Goal: Contribute content: Add original content to the website for others to see

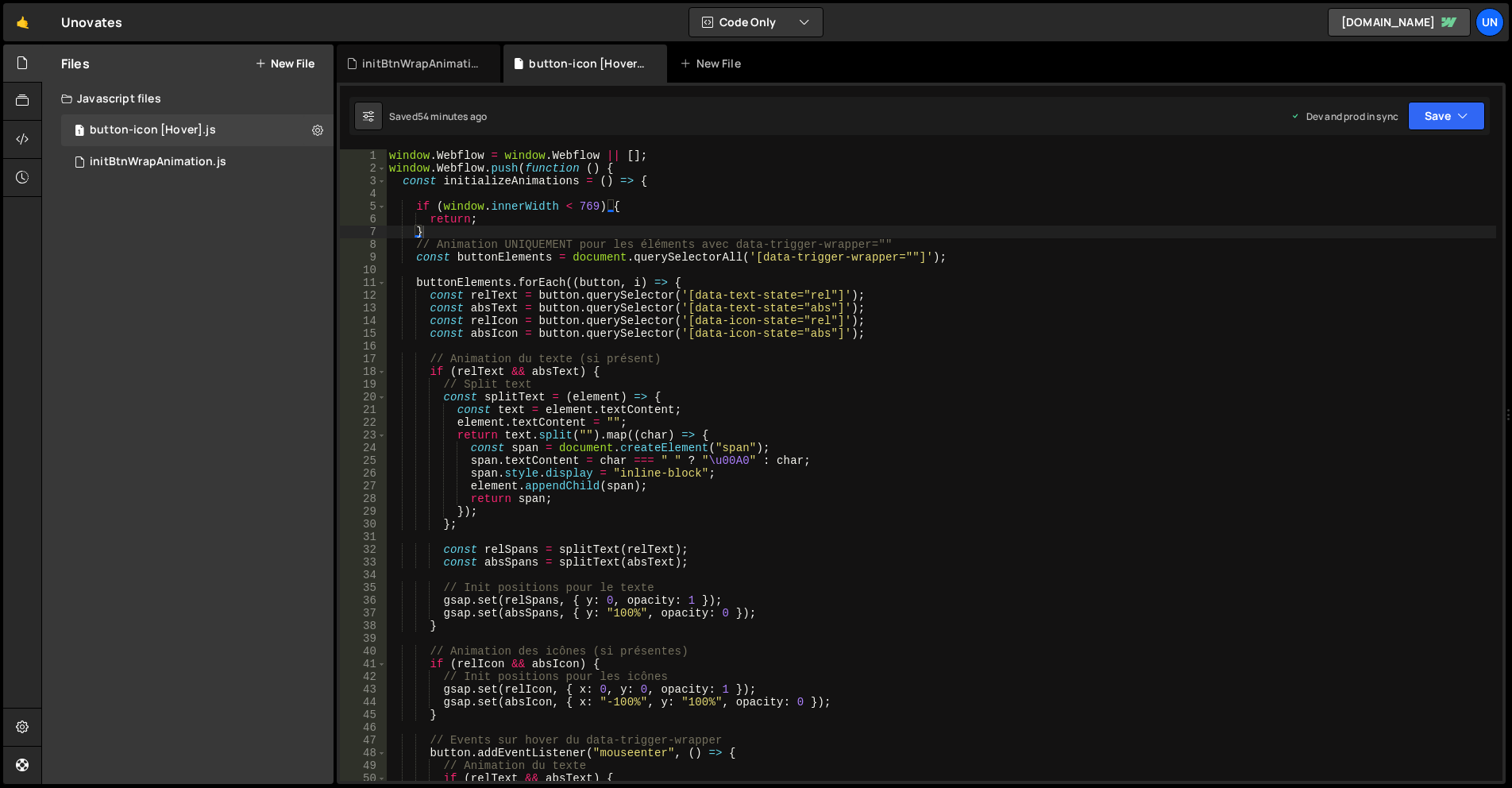
scroll to position [0, 1]
click at [276, 63] on button "New File" at bounding box center [285, 63] width 60 height 13
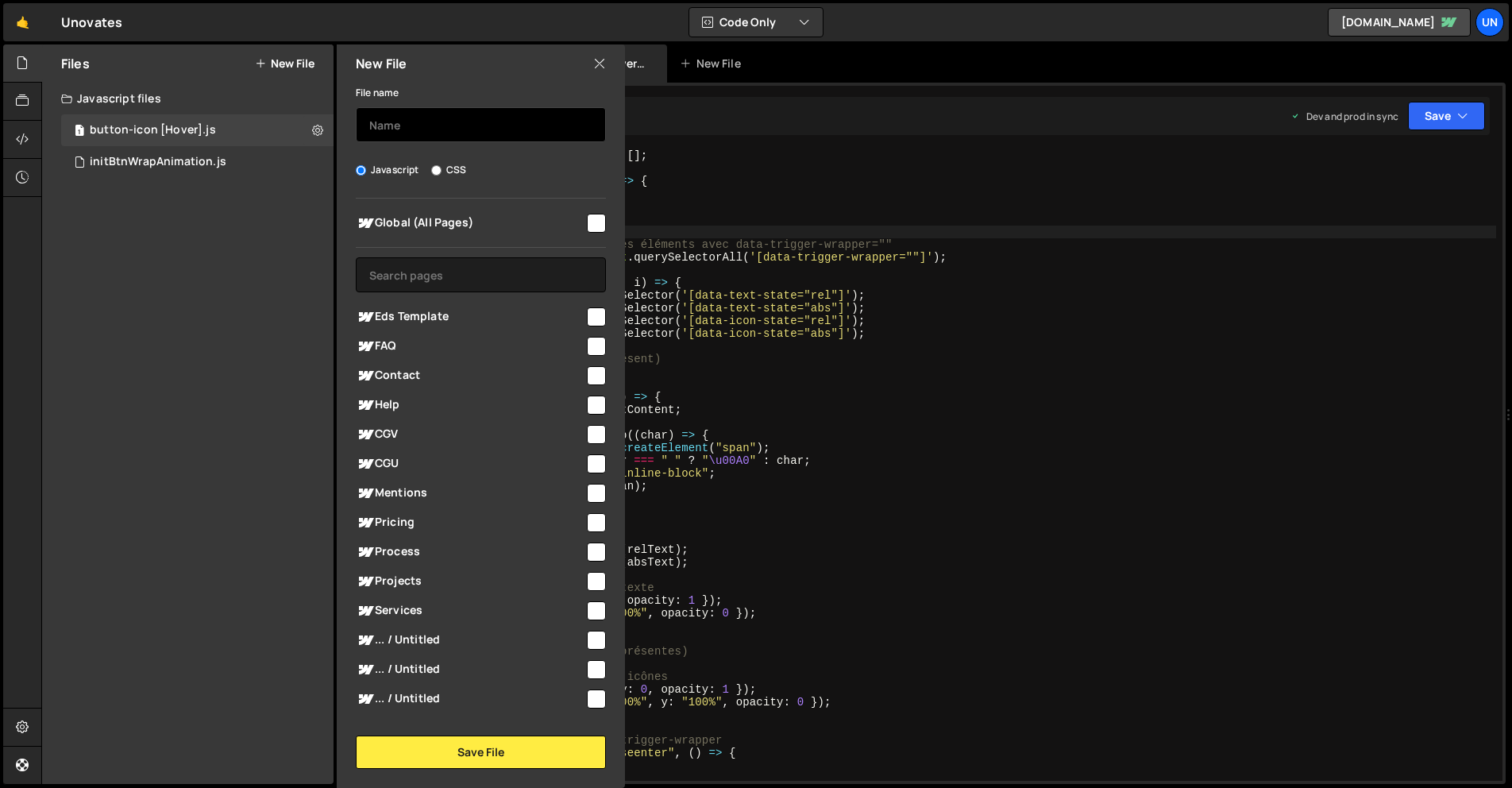
click at [442, 133] on input "text" at bounding box center [481, 124] width 250 height 35
type input "Opimization"
drag, startPoint x: 588, startPoint y: 221, endPoint x: 588, endPoint y: 242, distance: 21.0
click at [588, 221] on input "checkbox" at bounding box center [596, 223] width 19 height 19
checkbox input "true"
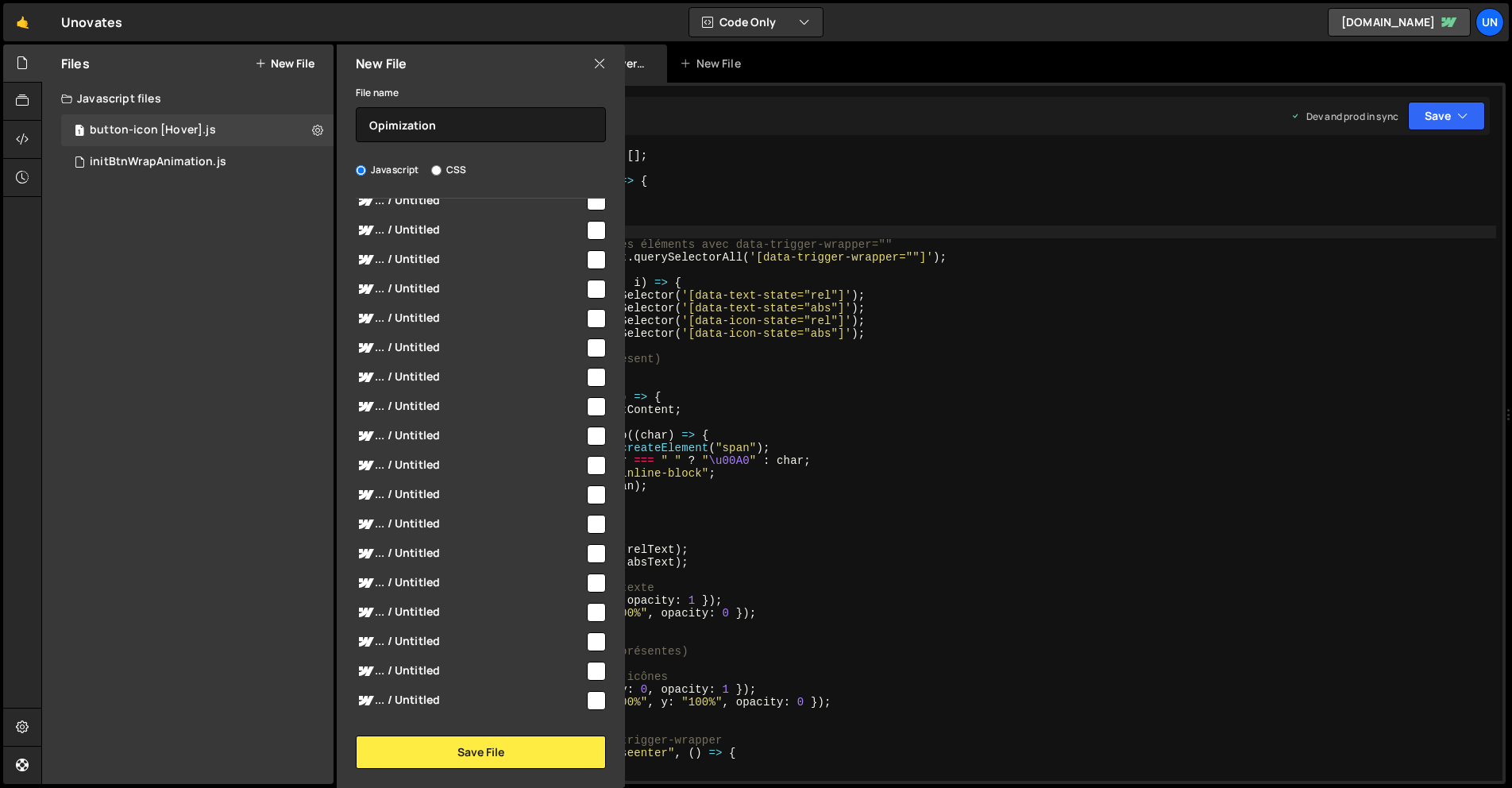
scroll to position [4450, 0]
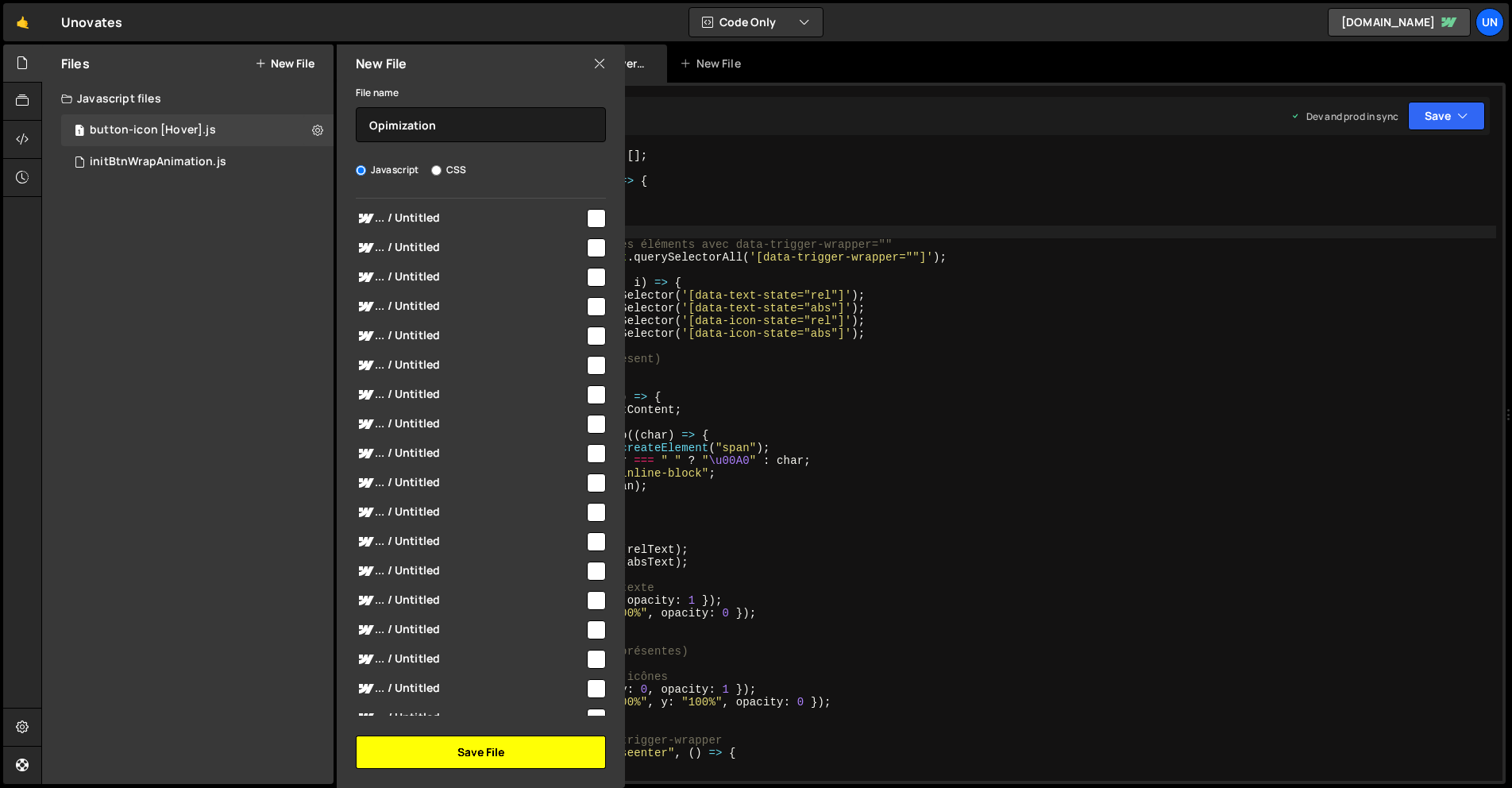
click at [529, 742] on button "Save File" at bounding box center [481, 752] width 250 height 34
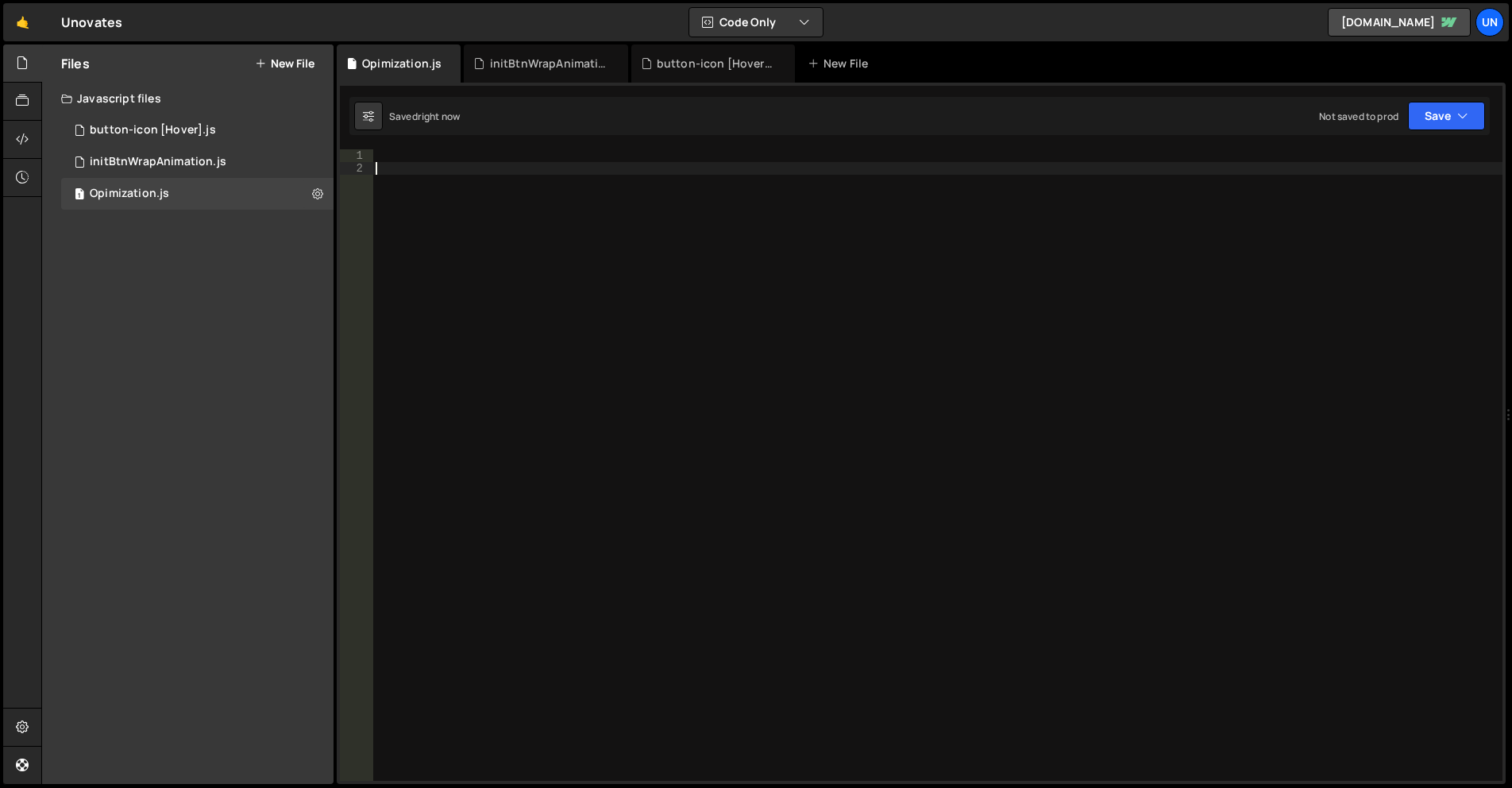
click at [534, 326] on div at bounding box center [937, 478] width 1130 height 657
paste textarea "});"
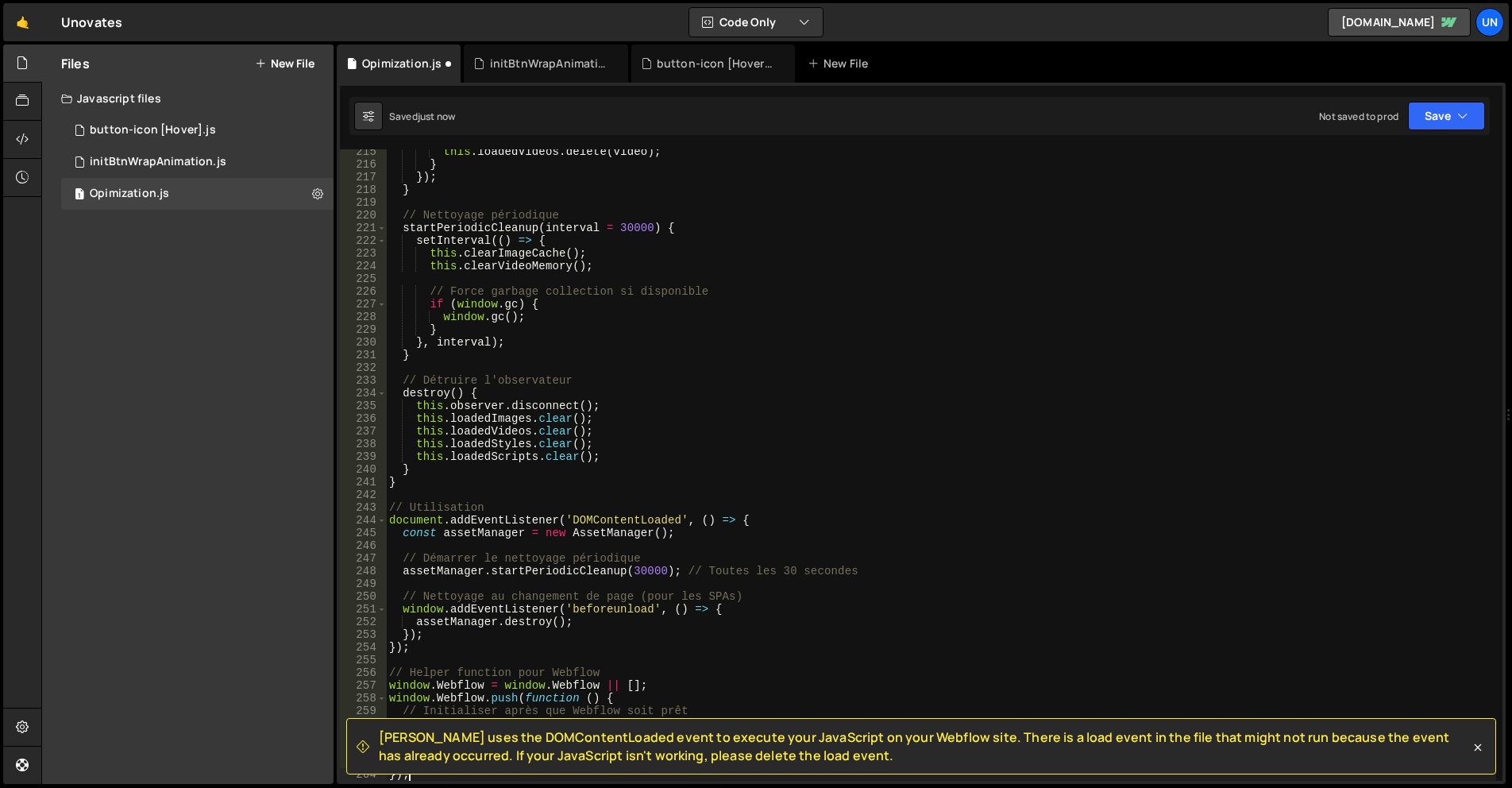
scroll to position [2737, 0]
click at [432, 294] on div "this . loadedVideos . delete ( video ) ; } }) ; } // Nettoyage périodique start…" at bounding box center [941, 473] width 1110 height 657
type textarea "});"
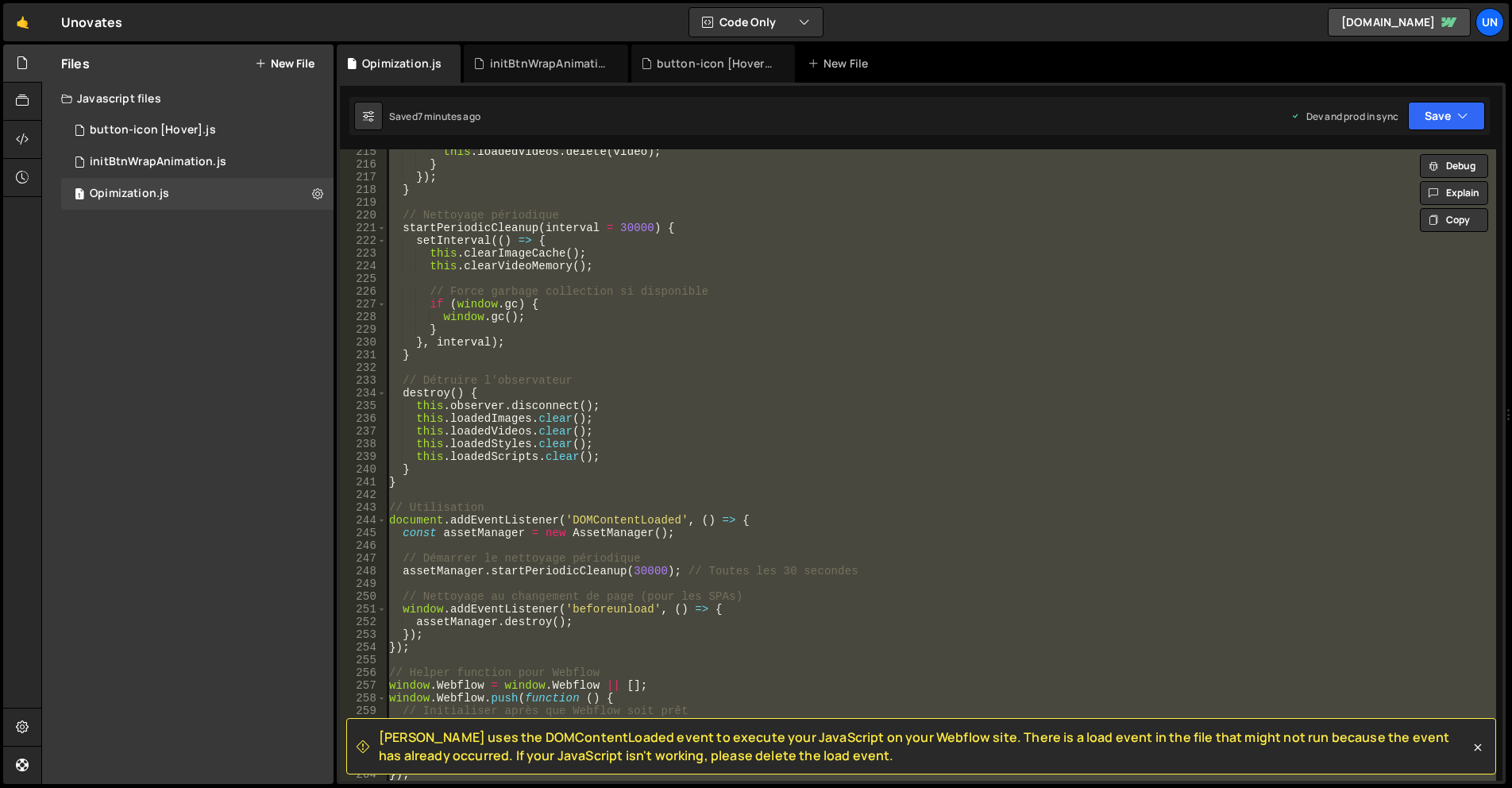
click at [736, 363] on div "this . loadedVideos . delete ( video ) ; } }) ; } // Nettoyage périodique start…" at bounding box center [941, 465] width 1110 height 632
paste textarea "</script>"
type textarea "</script>"
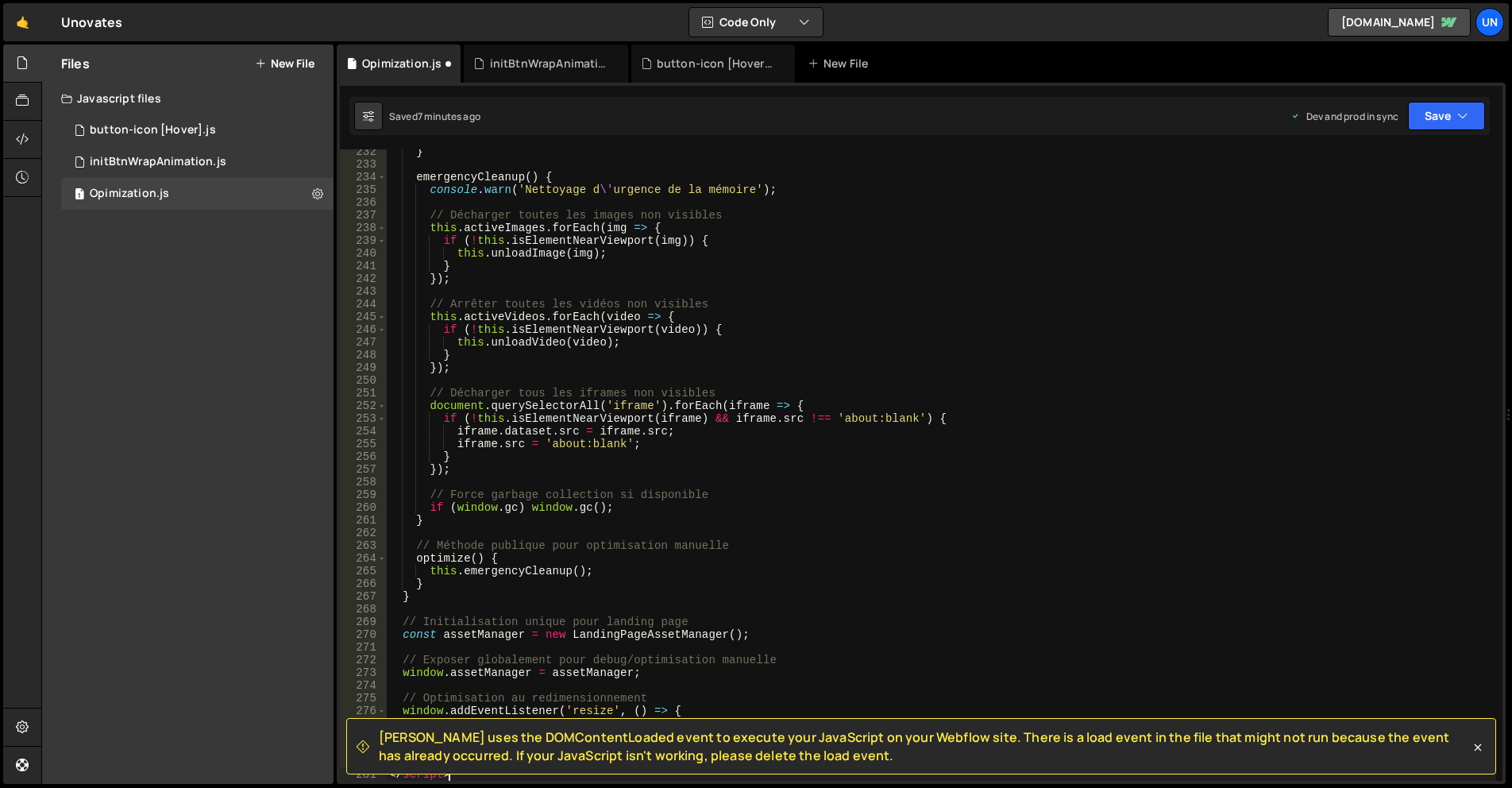
scroll to position [3251, 0]
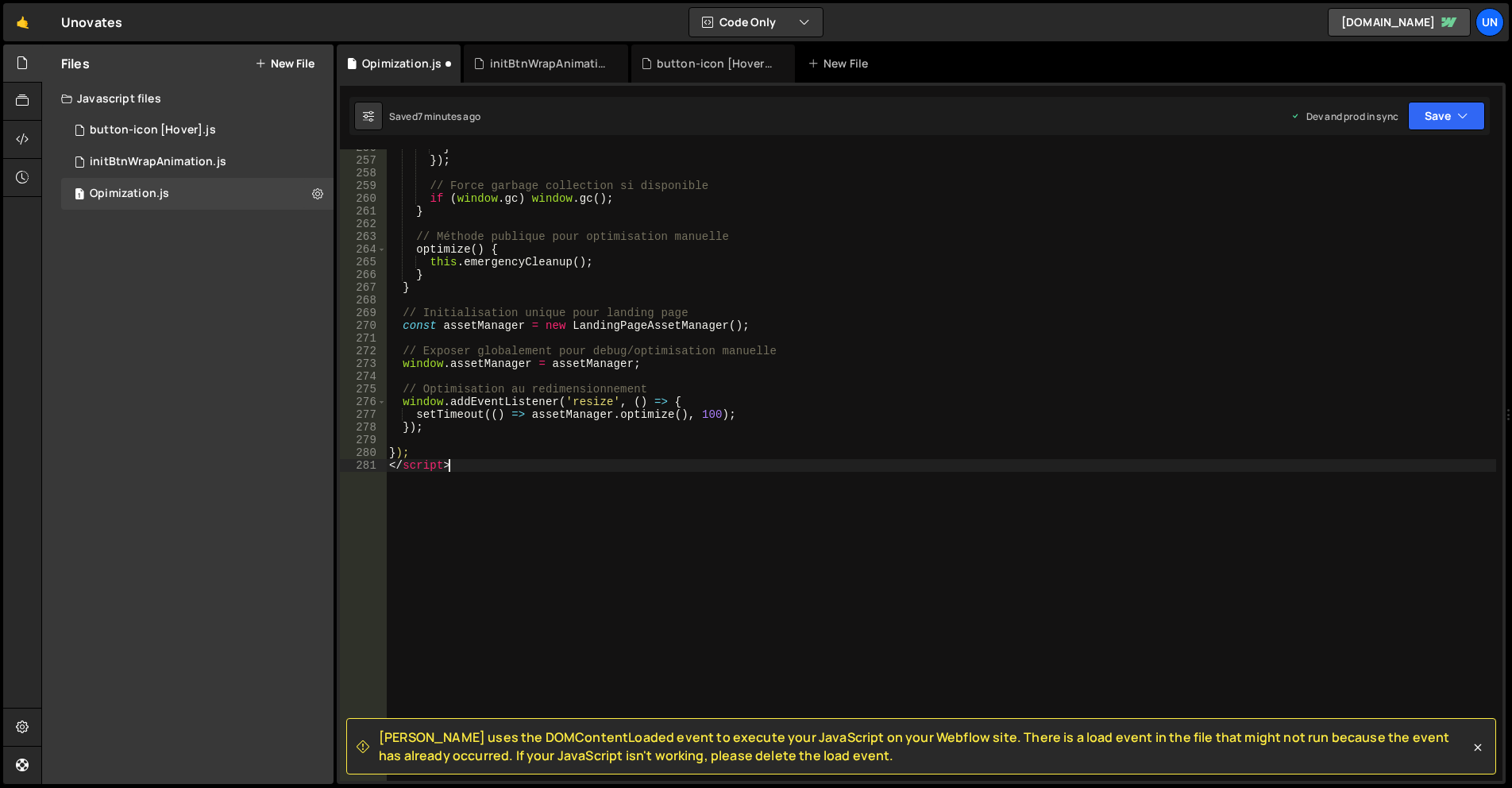
click at [494, 462] on div "} }) ; // Force garbage collection si disponible if ( window . gc ) window . gc…" at bounding box center [941, 470] width 1110 height 657
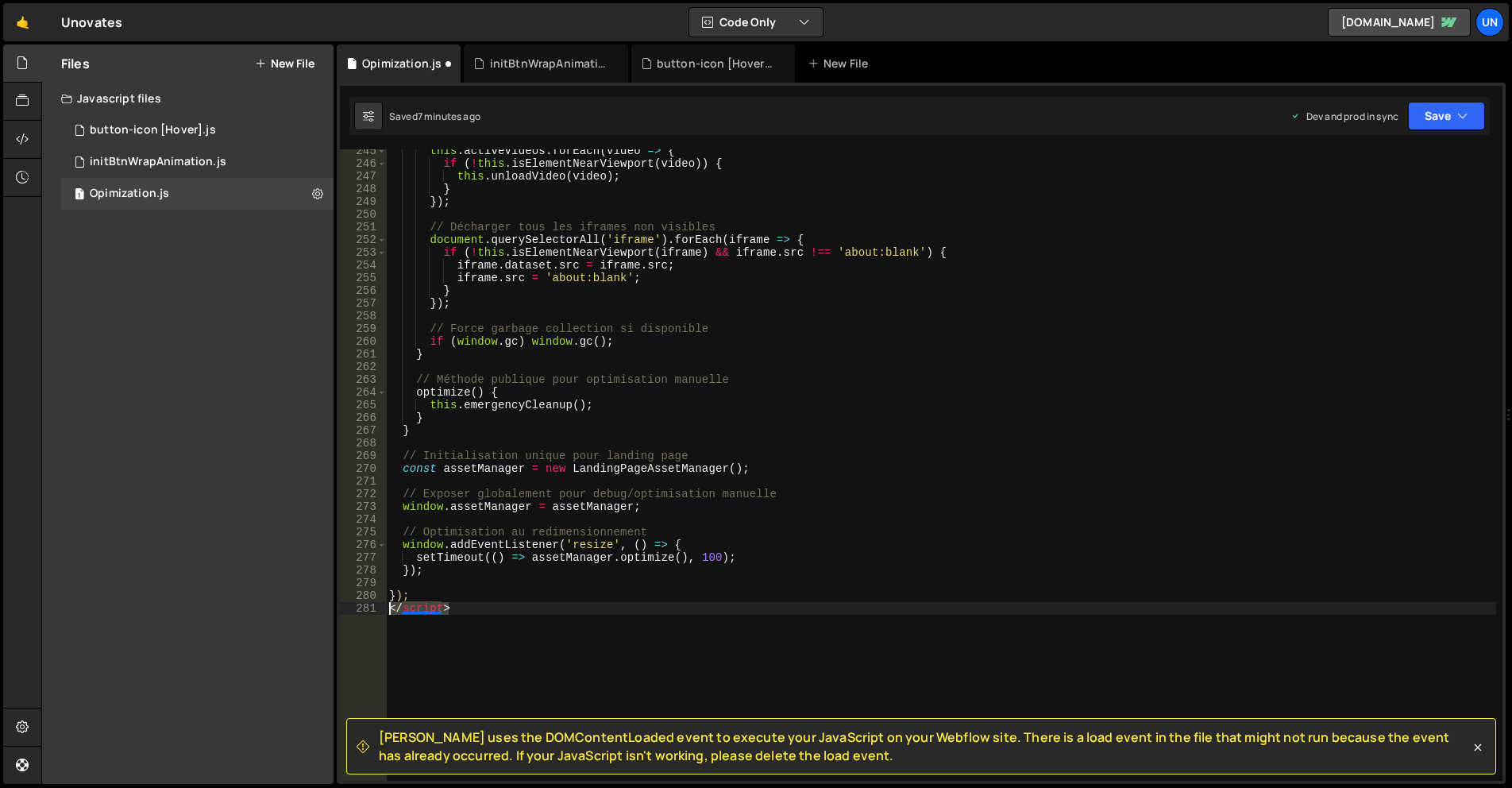
drag, startPoint x: 413, startPoint y: 608, endPoint x: 379, endPoint y: 609, distance: 34.0
click at [379, 609] on div "</script> 245 246 247 248 249 250 251 252 253 254 255 256 257 258 259 260 261 2…" at bounding box center [921, 465] width 1163 height 632
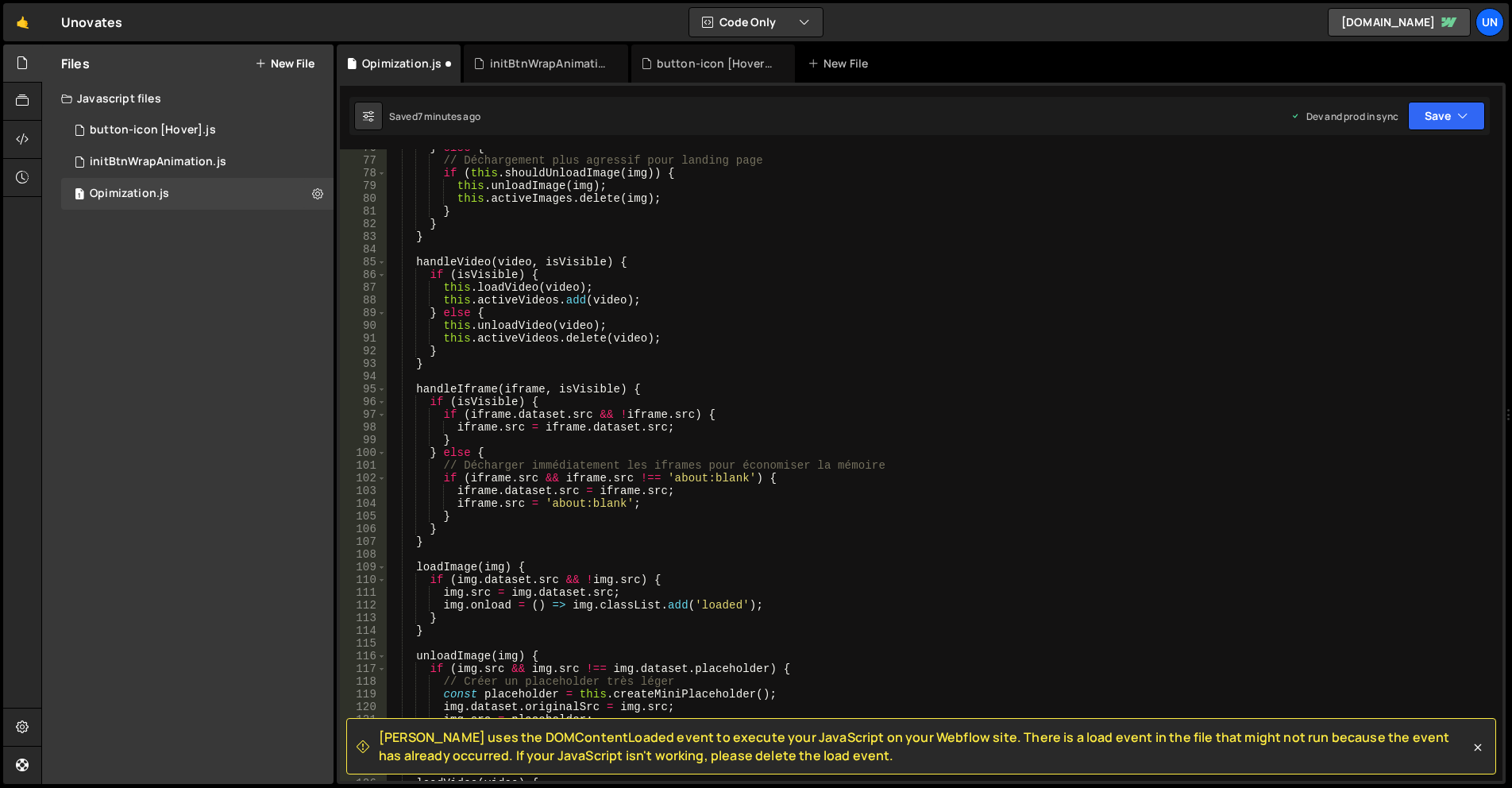
scroll to position [0, 0]
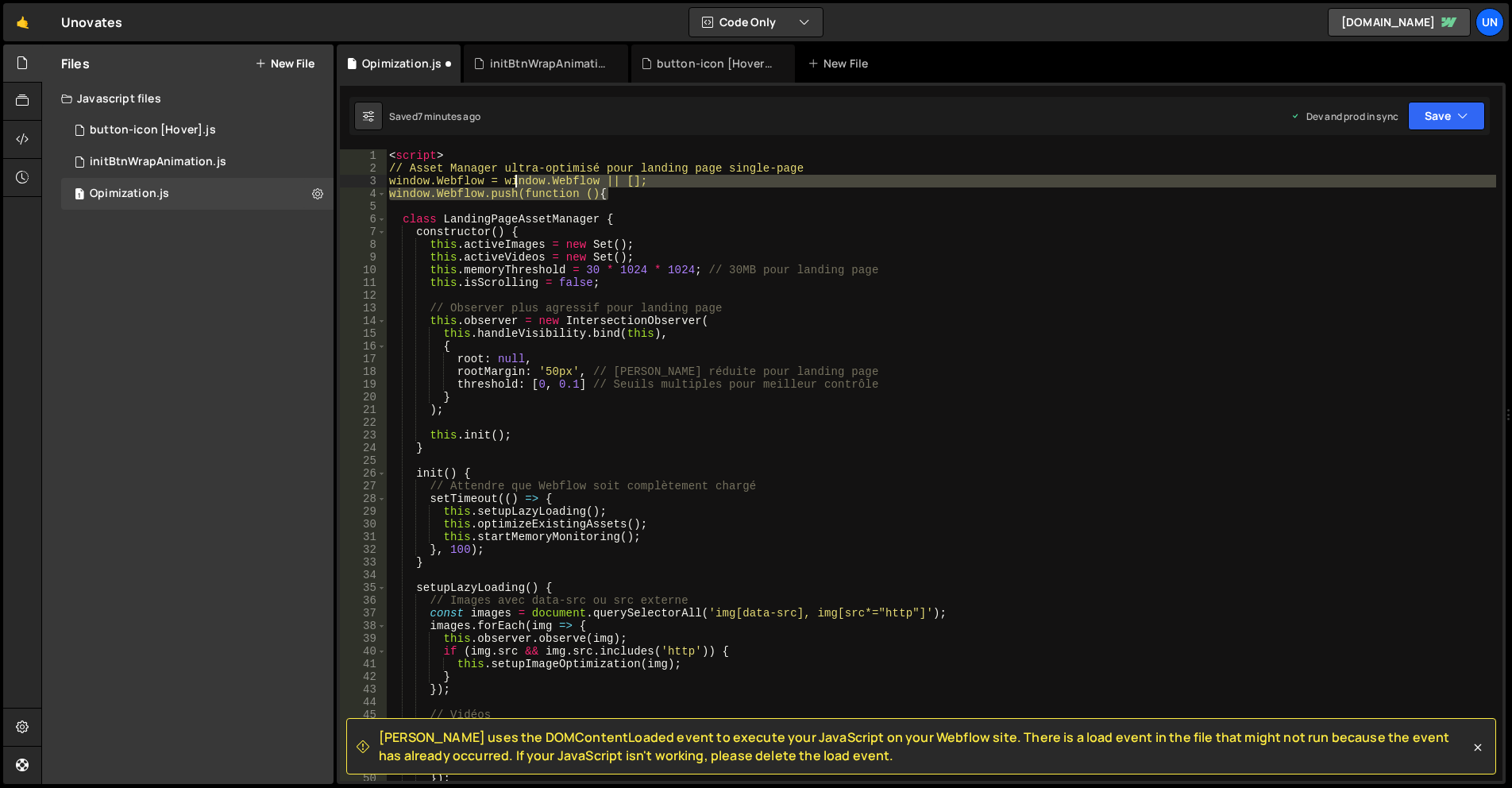
drag, startPoint x: 625, startPoint y: 191, endPoint x: 546, endPoint y: 184, distance: 79.3
click at [520, 183] on div "< script > // Asset Manager ultra-optimisé pour landing page single-page window…" at bounding box center [941, 478] width 1110 height 657
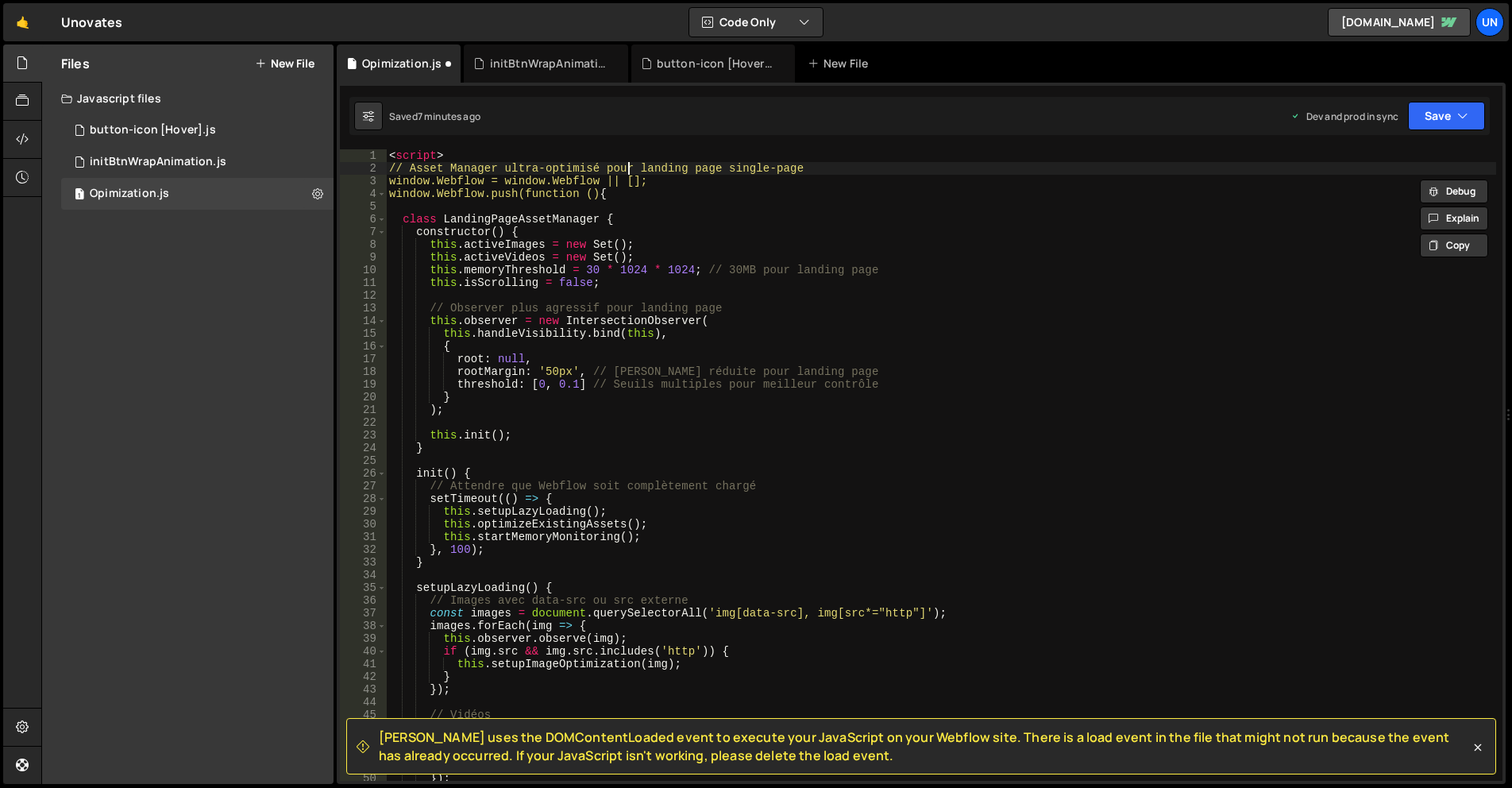
click at [627, 164] on div "< script > // Asset Manager ultra-optimisé pour landing page single-page window…" at bounding box center [941, 478] width 1110 height 657
click at [471, 154] on div "< script > // Asset Manager ultra-optimisé pour landing page single-page window…" at bounding box center [941, 478] width 1110 height 657
type textarea "<script>"
drag, startPoint x: 471, startPoint y: 154, endPoint x: 383, endPoint y: 151, distance: 88.1
click at [383, 151] on div "<script> 1 2 3 4 5 6 7 8 9 10 11 12 13 14 15 16 17 18 19 20 21 22 23 24 25 26 2…" at bounding box center [921, 465] width 1163 height 632
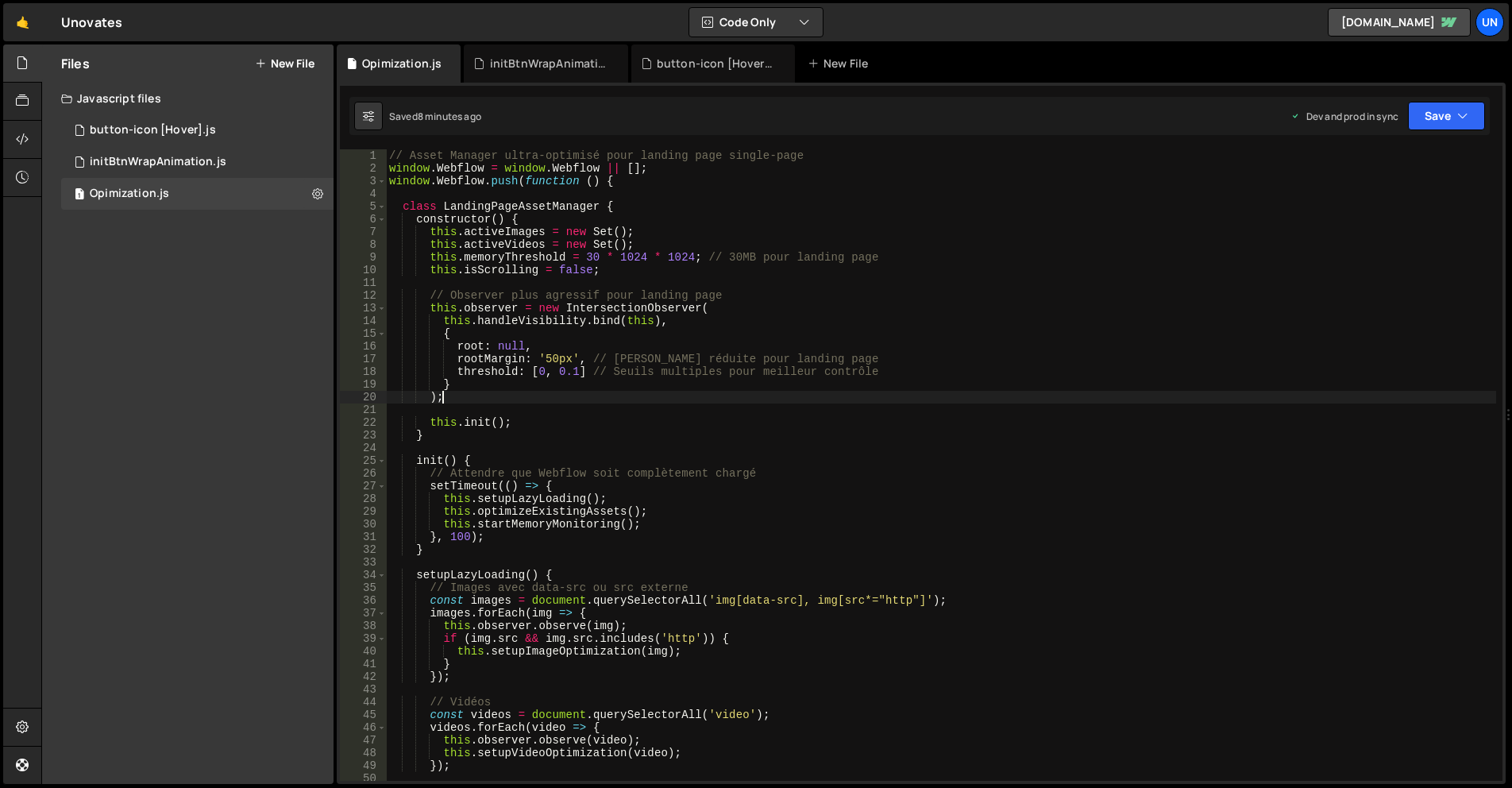
click at [913, 392] on div "// Asset Manager ultra-optimisé pour landing page single-page window . Webflow …" at bounding box center [941, 478] width 1110 height 657
type textarea "});"
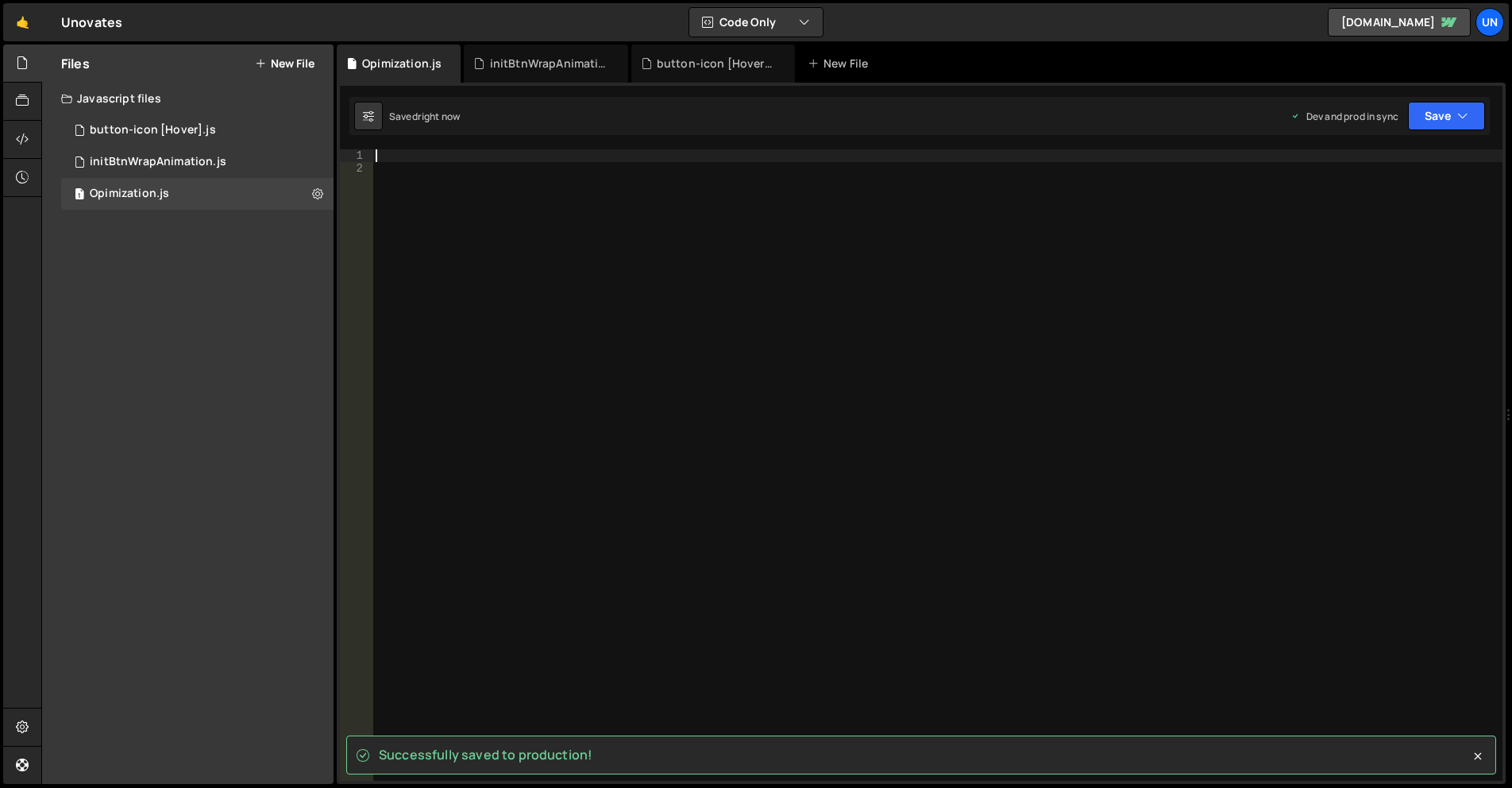
scroll to position [2941, 0]
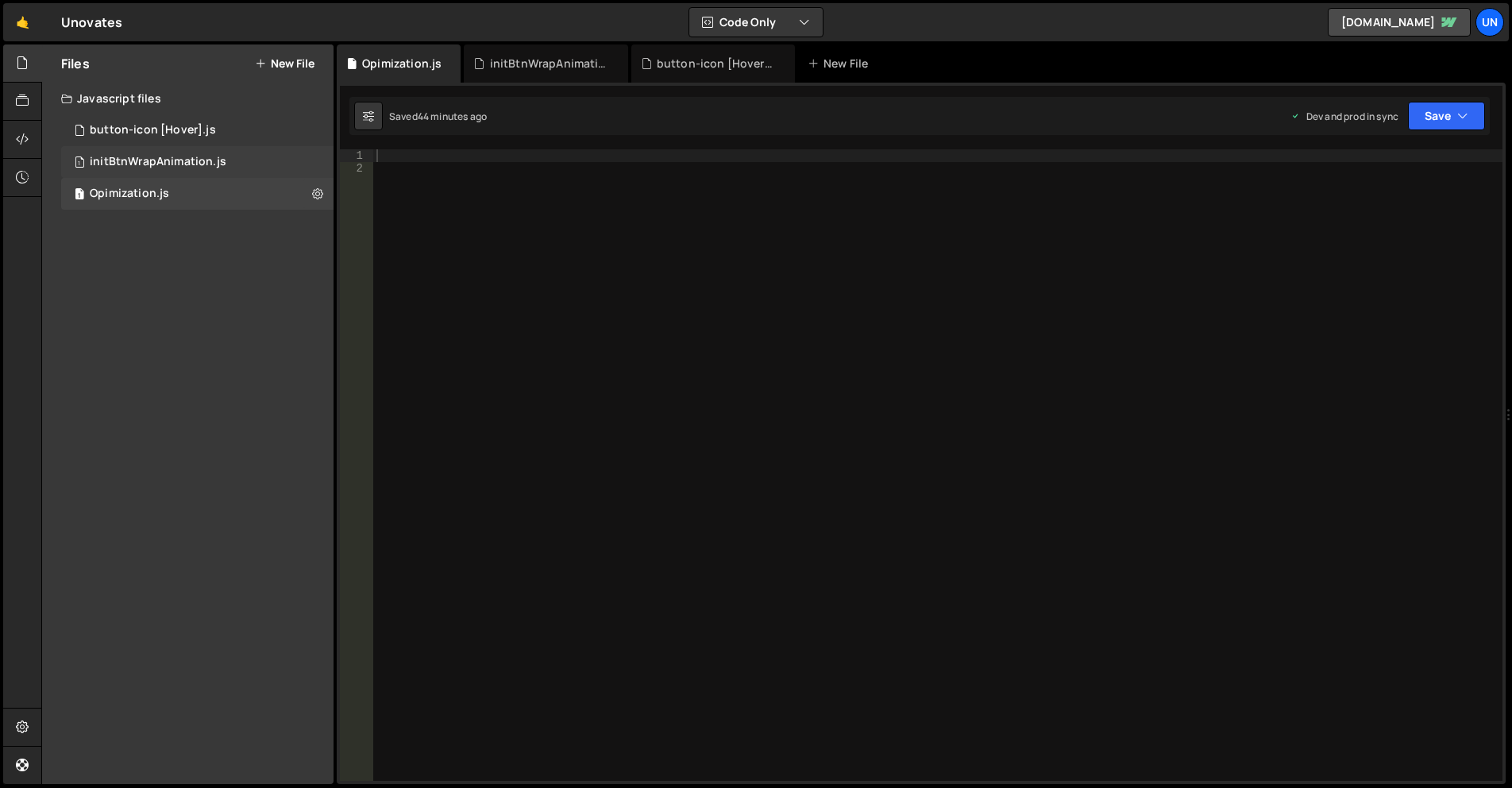
click at [237, 156] on div "1 initBtnWrapAnimation.js 0" at bounding box center [197, 161] width 273 height 32
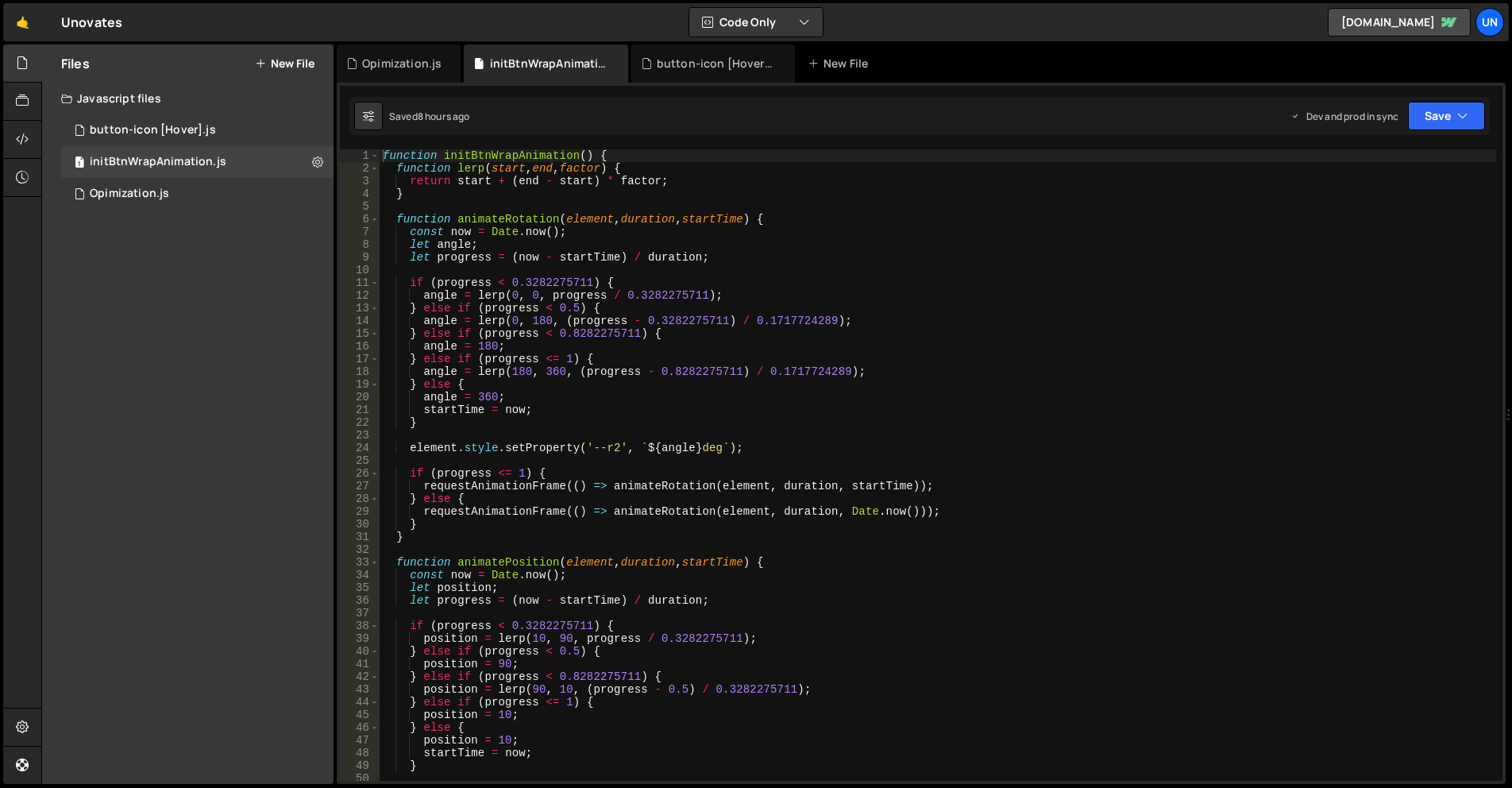
click at [790, 270] on div "function initBtnWrapAnimation ( ) { function lerp ( start , end , factor ) { re…" at bounding box center [938, 478] width 1117 height 657
click at [382, 159] on div "function initBtnWrapAnimation ( ) { function lerp ( start , end , factor ) { re…" at bounding box center [938, 478] width 1117 height 657
type textarea "function initBtnWrapAnimation() {"
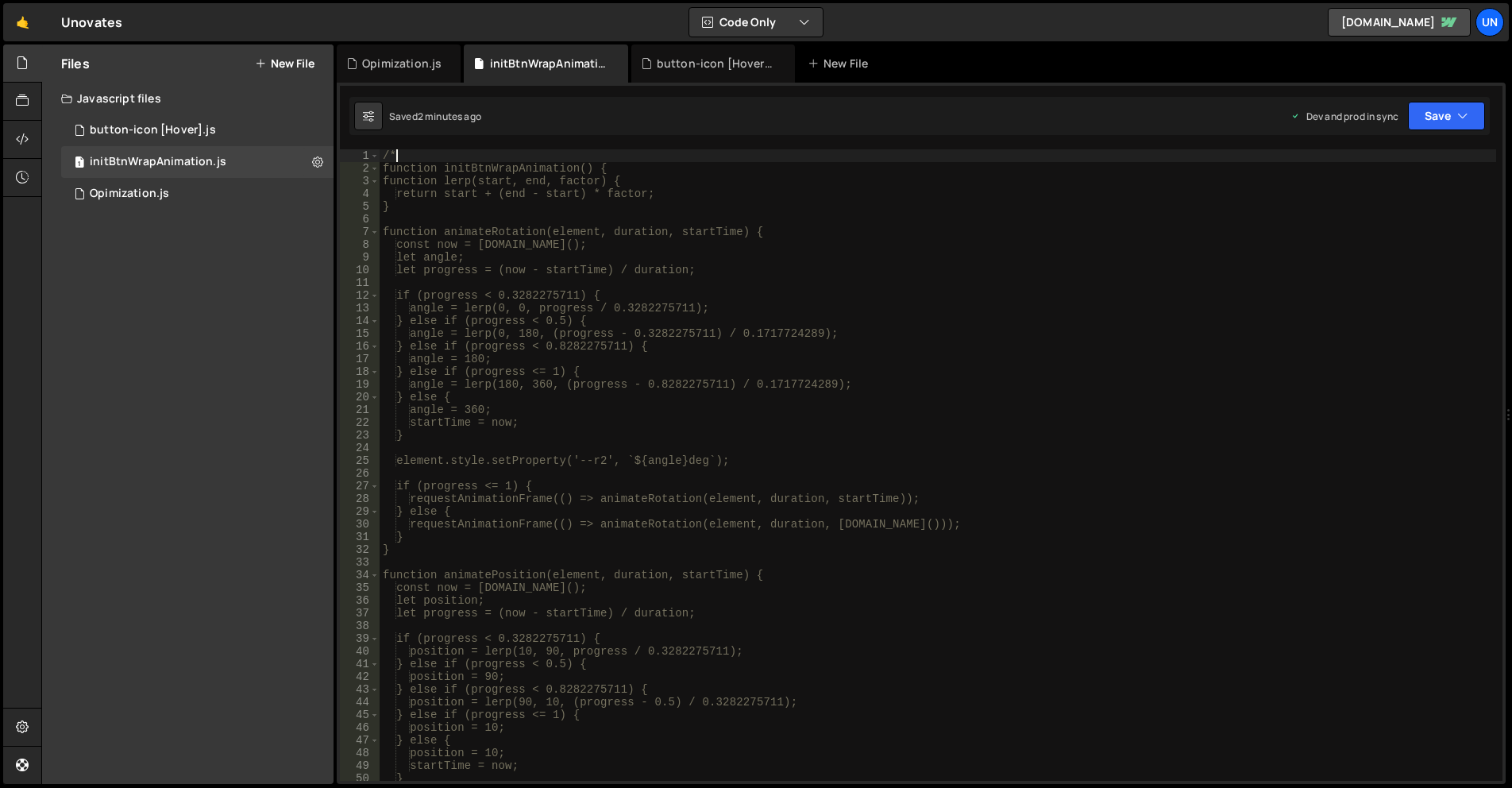
click at [422, 151] on div "/* function initBtnWrapAnimation() { function lerp(start, end, factor) { return…" at bounding box center [938, 478] width 1117 height 657
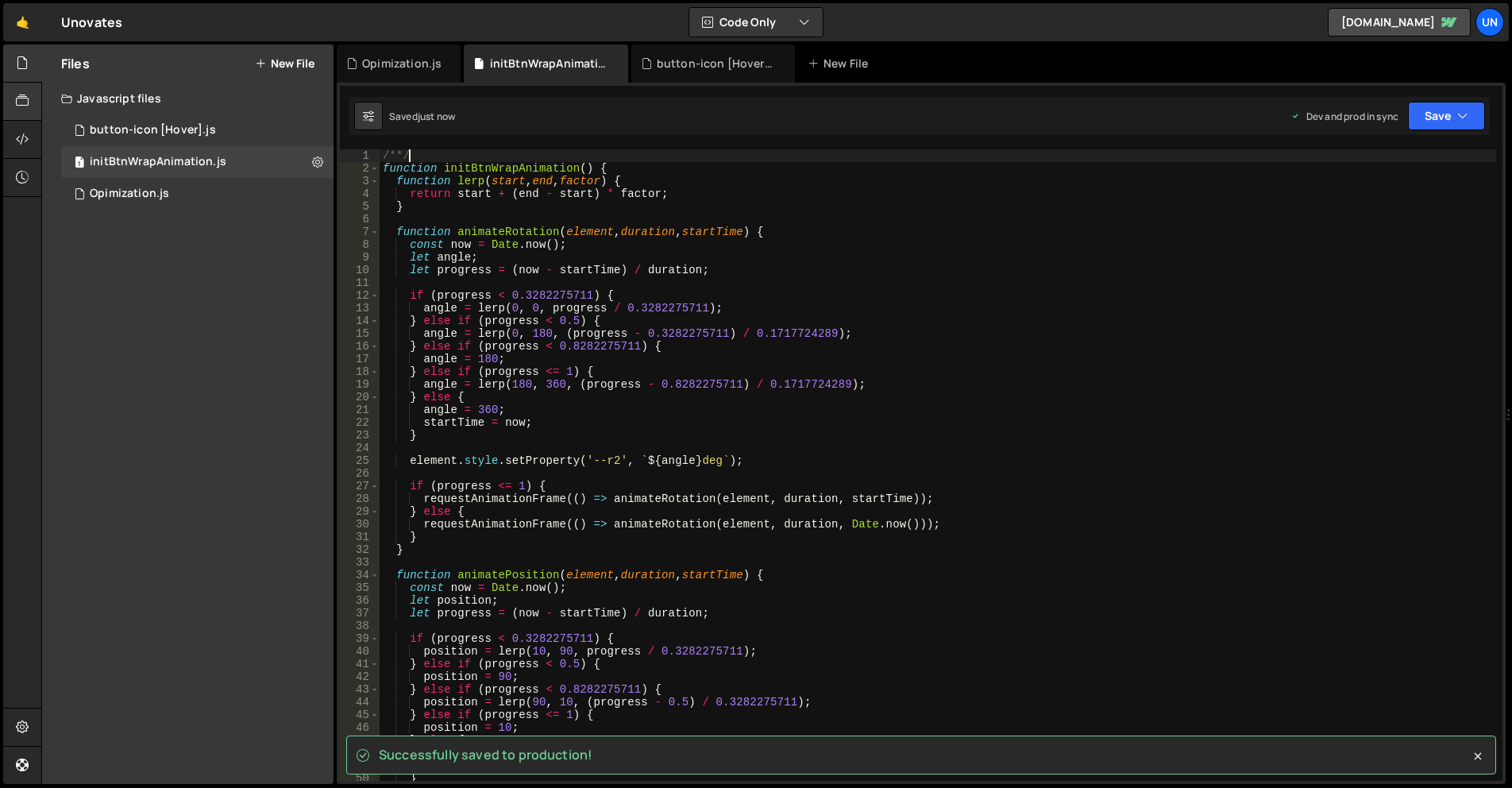
type textarea "/**/"
